Goal: Task Accomplishment & Management: Manage account settings

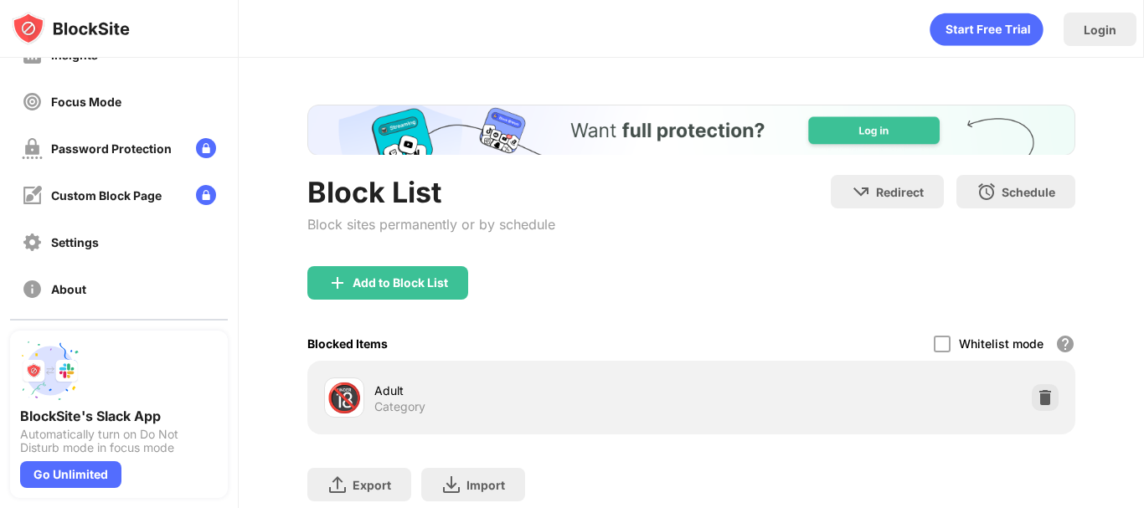
scroll to position [136, 0]
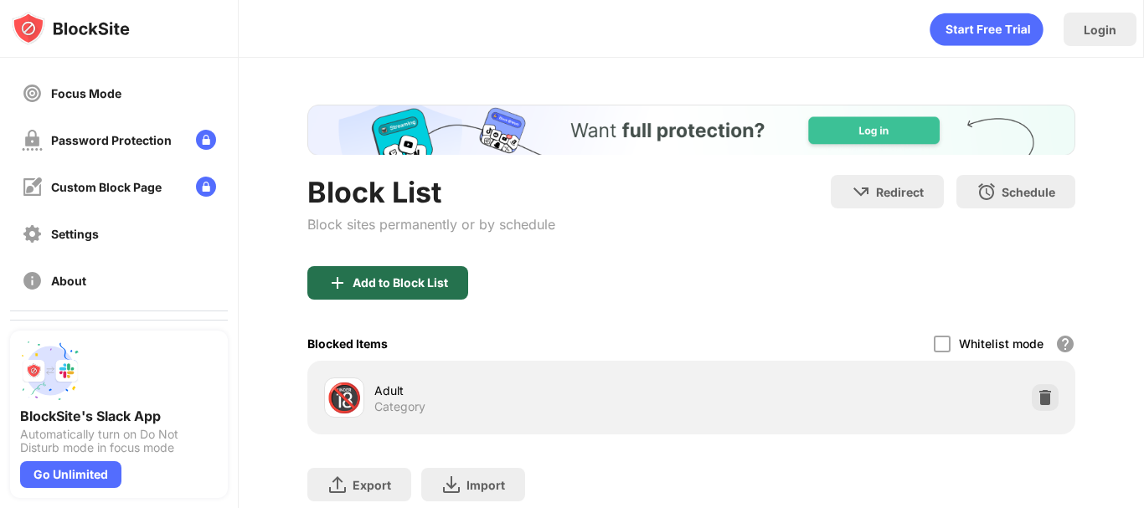
click at [385, 290] on div "Add to Block List" at bounding box center [400, 282] width 95 height 13
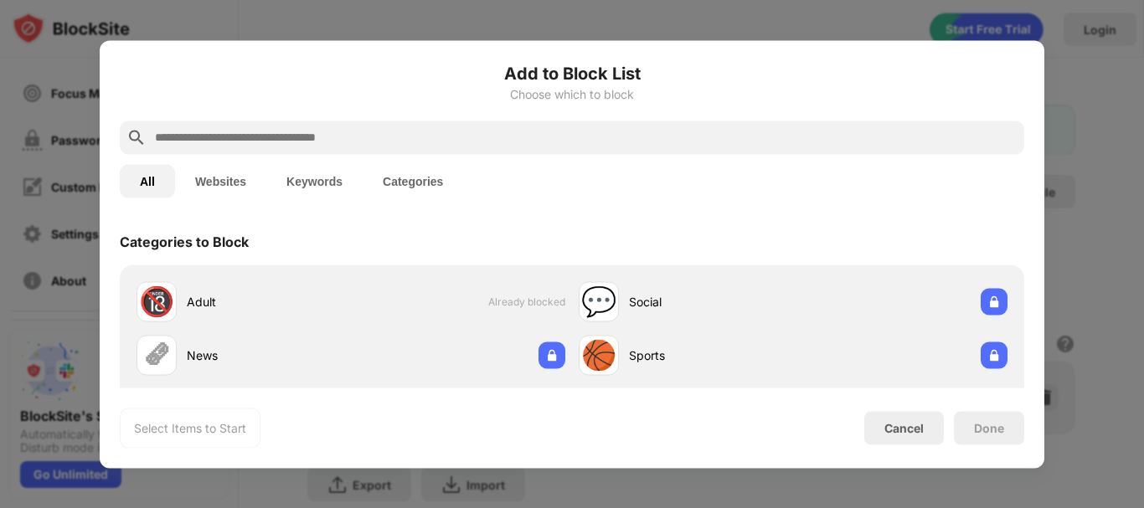
click at [456, 131] on input "text" at bounding box center [585, 137] width 864 height 20
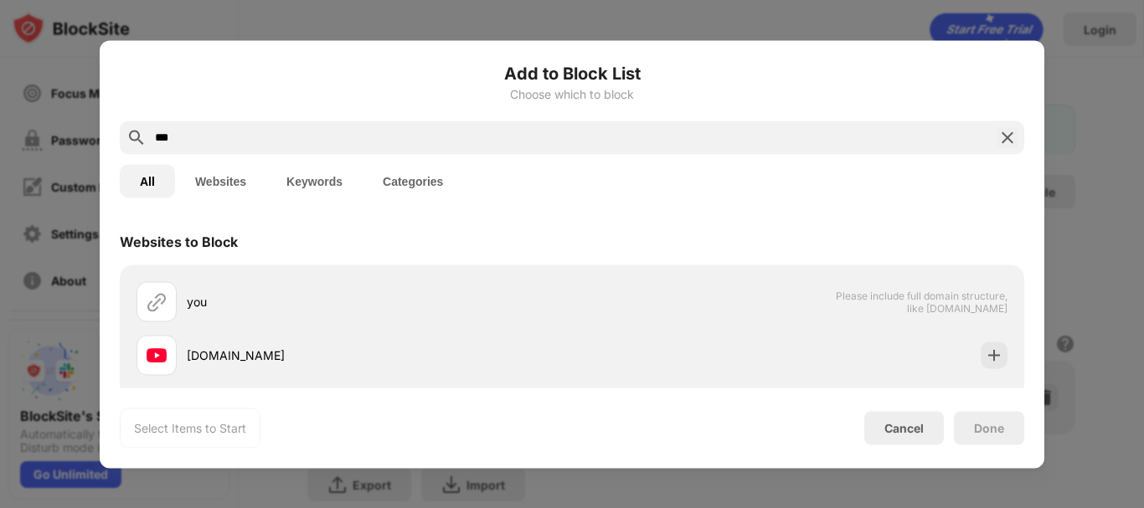
type input "***"
click at [1014, 142] on img at bounding box center [1007, 137] width 20 height 20
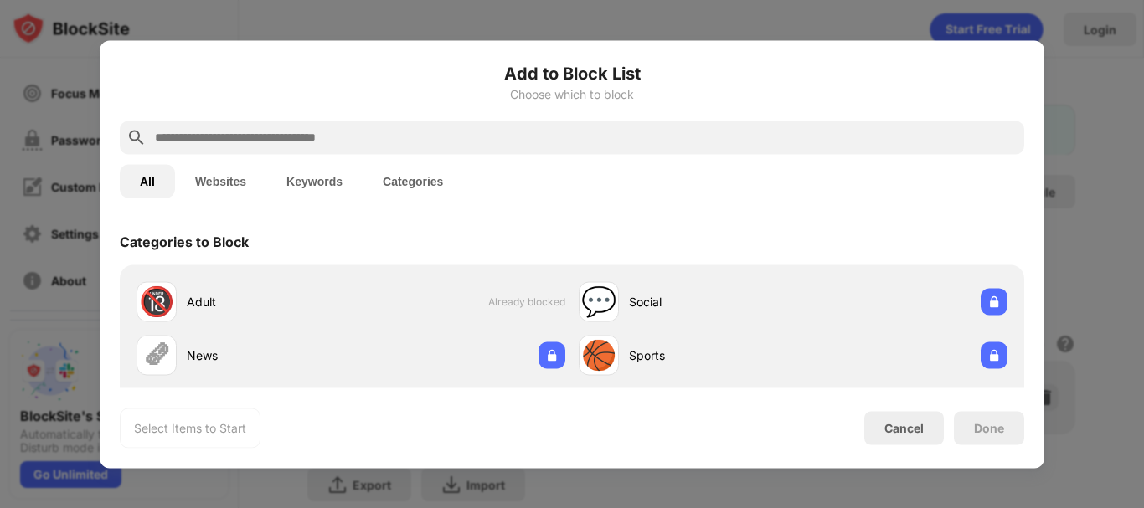
click at [1102, 140] on div at bounding box center [572, 254] width 1144 height 508
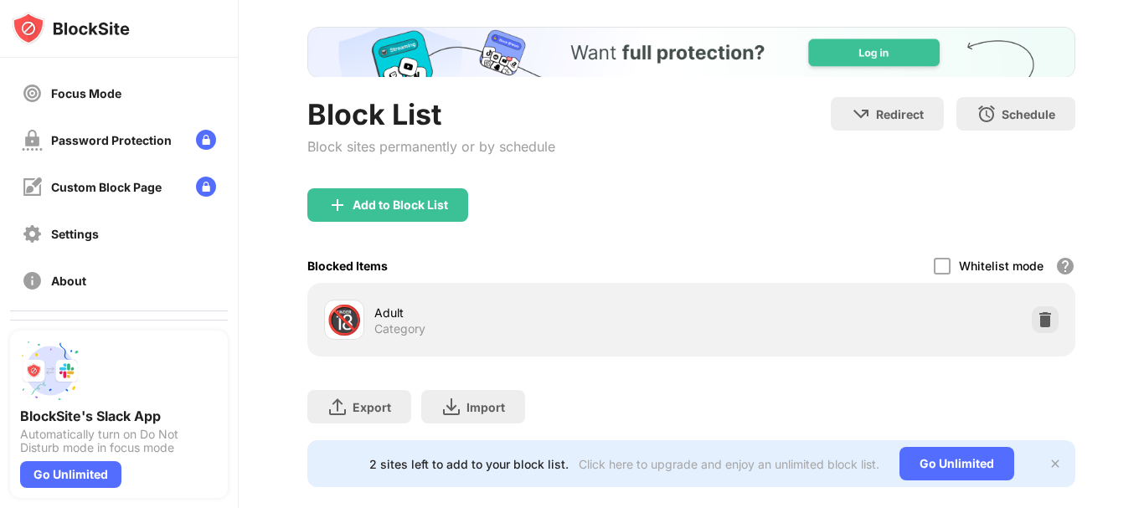
scroll to position [53, 0]
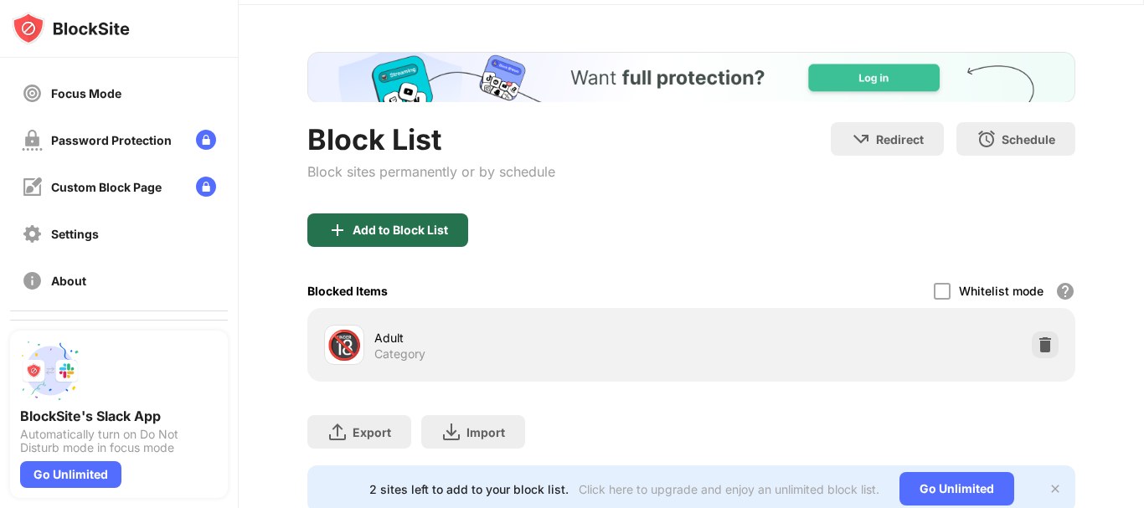
click at [353, 237] on div "Add to Block List" at bounding box center [400, 230] width 95 height 13
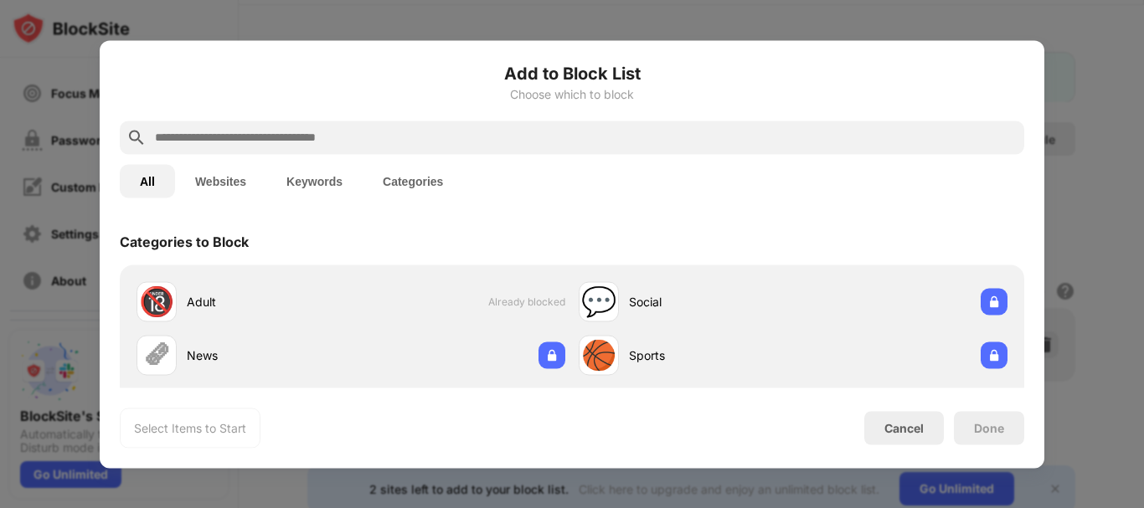
click at [525, 136] on input "text" at bounding box center [585, 137] width 864 height 20
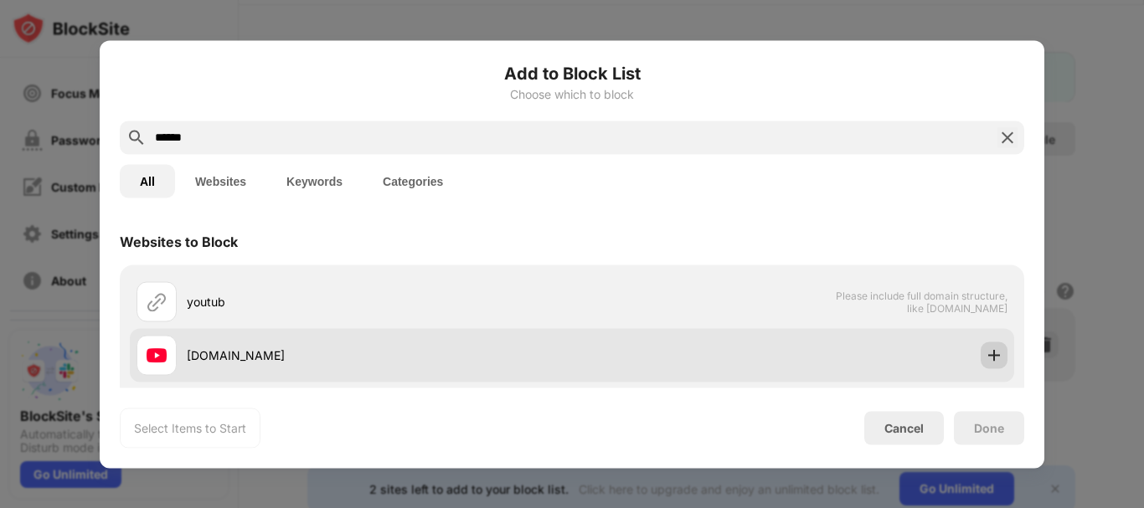
type input "******"
click at [986, 363] on img at bounding box center [994, 355] width 17 height 17
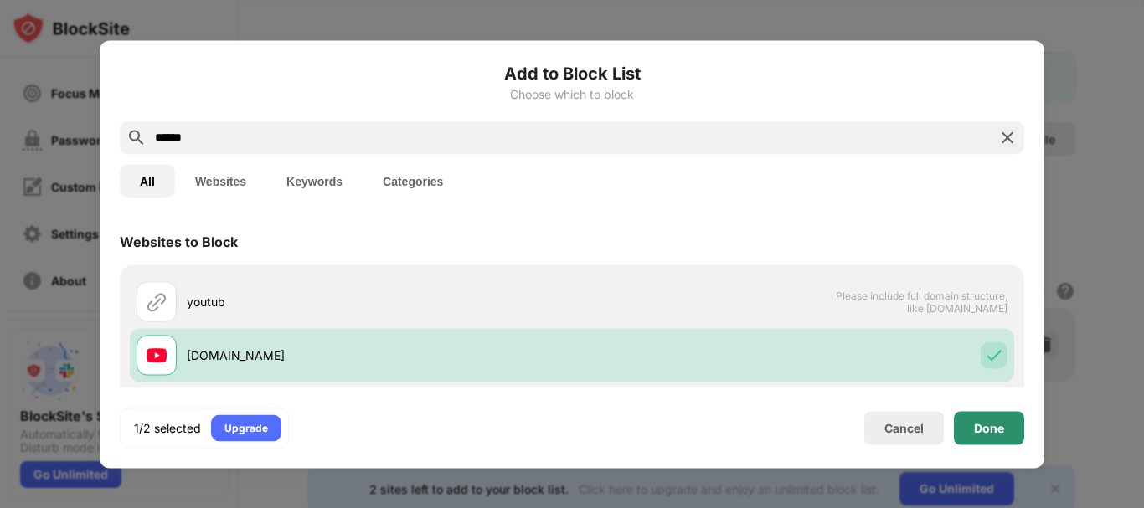
click at [981, 425] on div "Done" at bounding box center [989, 427] width 30 height 13
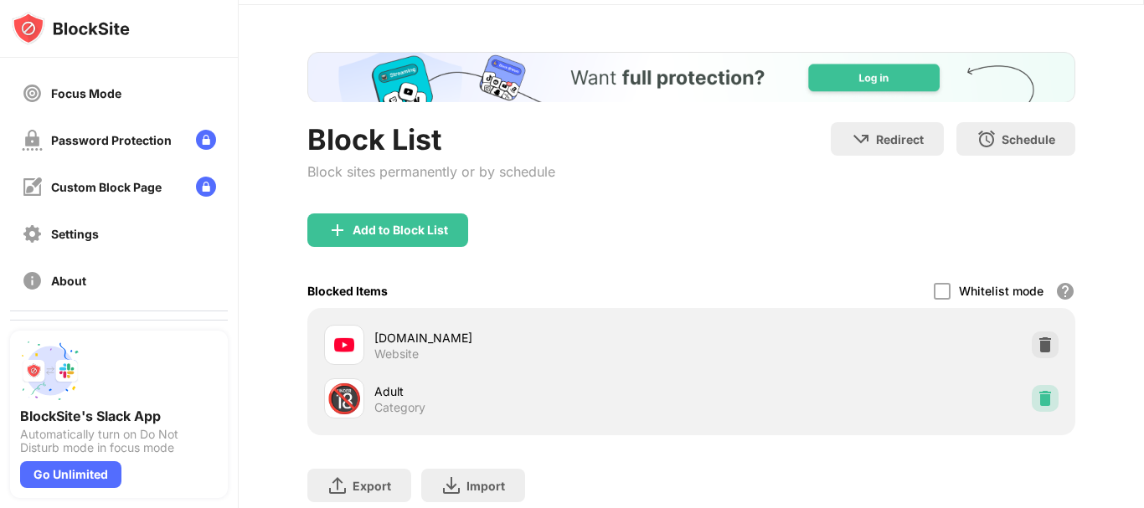
click at [1037, 407] on img at bounding box center [1045, 398] width 17 height 17
